Goal: Find specific page/section: Find specific page/section

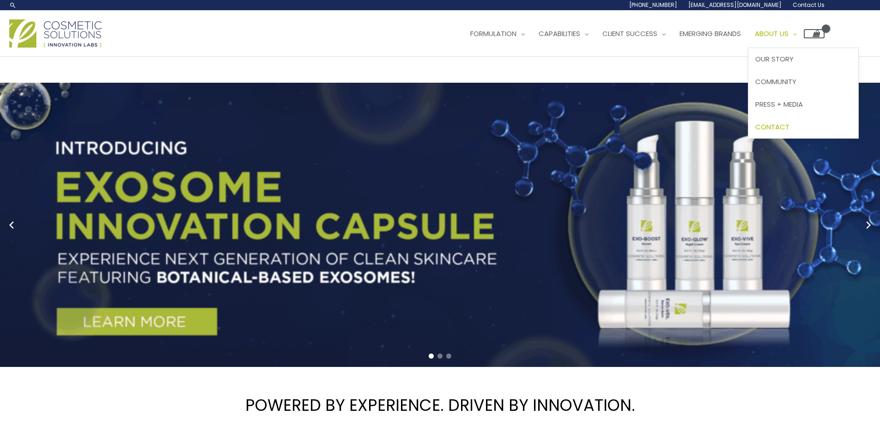
click at [780, 124] on span "Contact" at bounding box center [772, 127] width 34 height 10
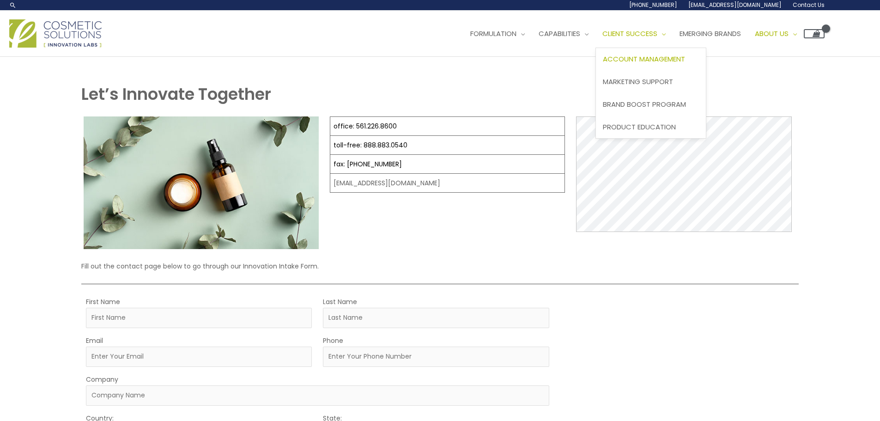
click at [654, 57] on span "Account Management" at bounding box center [644, 59] width 82 height 10
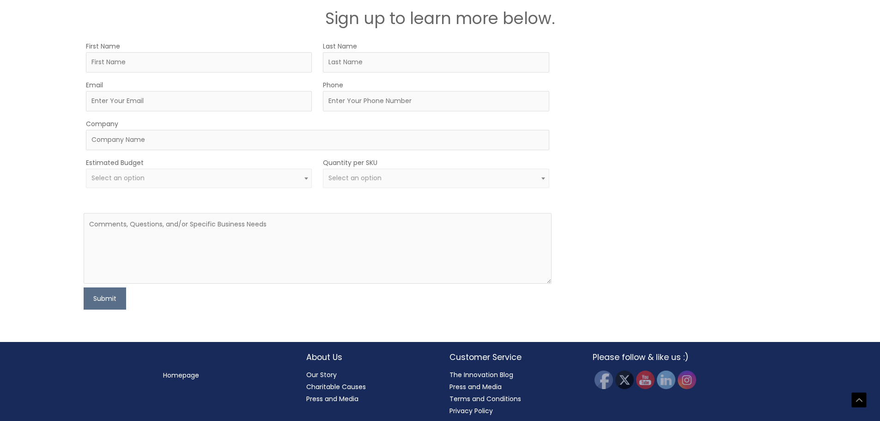
scroll to position [1453, 0]
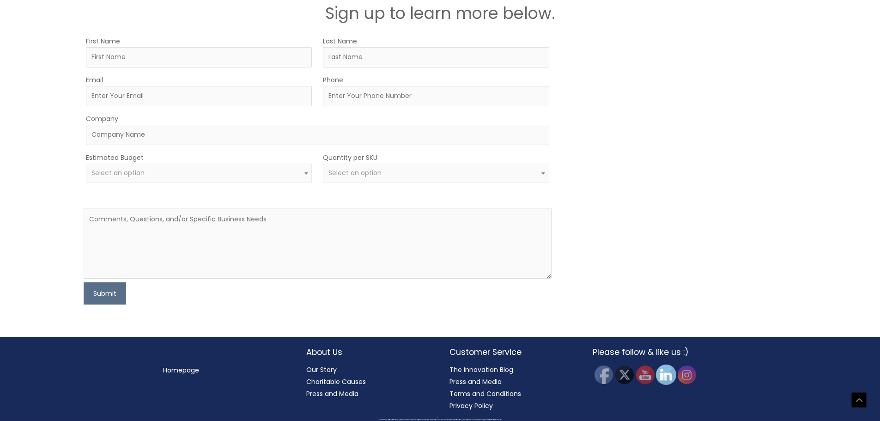
click at [661, 374] on img at bounding box center [665, 374] width 20 height 20
